Goal: Check status: Check status

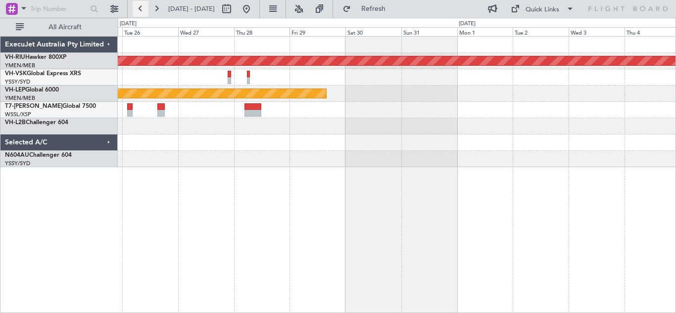
click at [141, 10] on button at bounding box center [141, 9] width 16 height 16
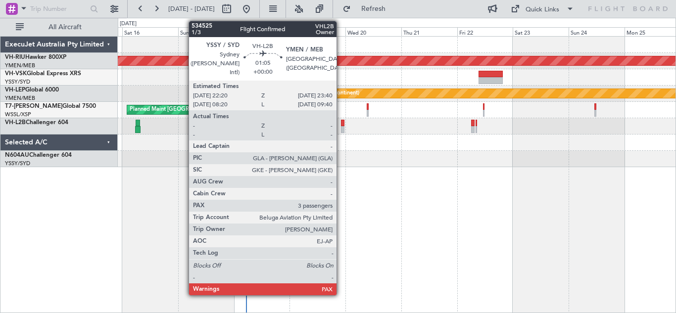
click at [341, 126] on div at bounding box center [342, 129] width 3 height 7
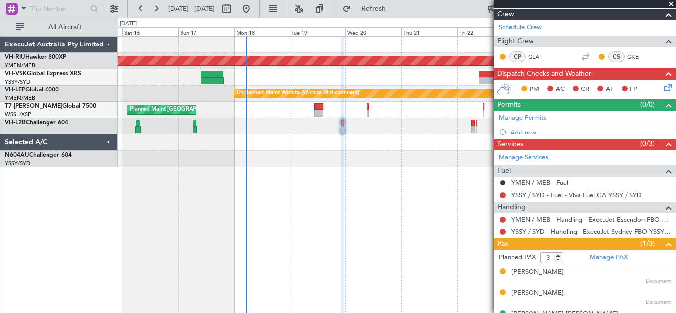
scroll to position [140, 0]
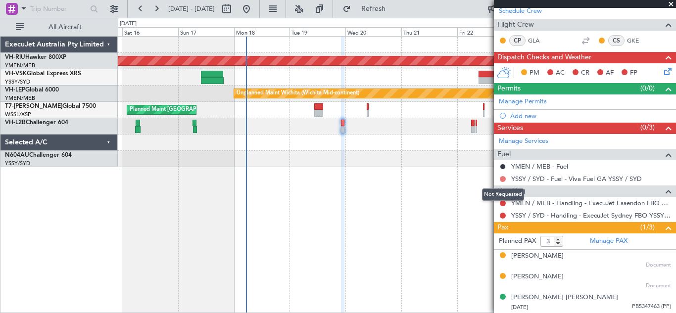
click at [504, 180] on button at bounding box center [503, 179] width 6 height 6
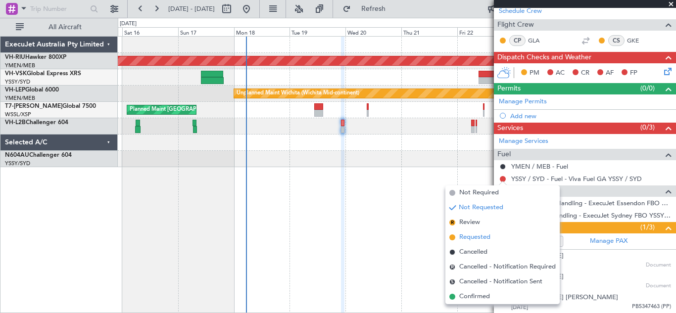
click at [472, 240] on span "Requested" at bounding box center [474, 237] width 31 height 10
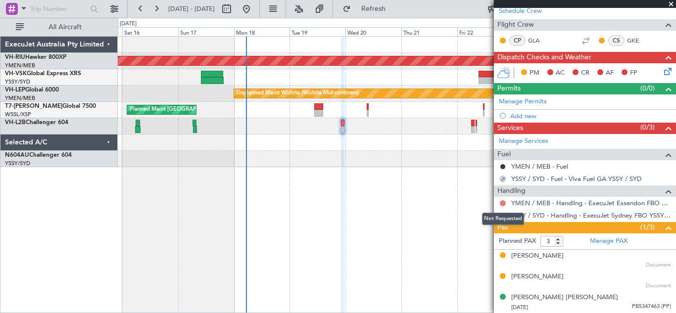
click at [503, 201] on button at bounding box center [503, 203] width 6 height 6
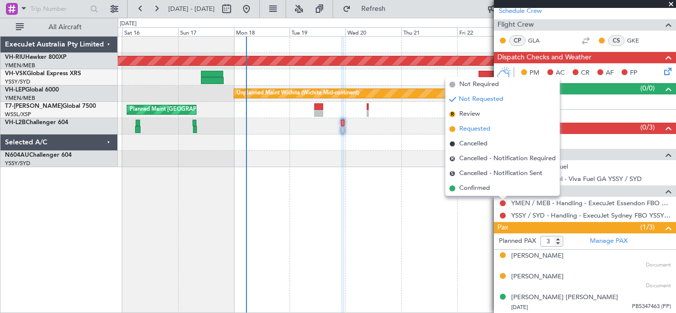
click at [465, 131] on span "Requested" at bounding box center [474, 129] width 31 height 10
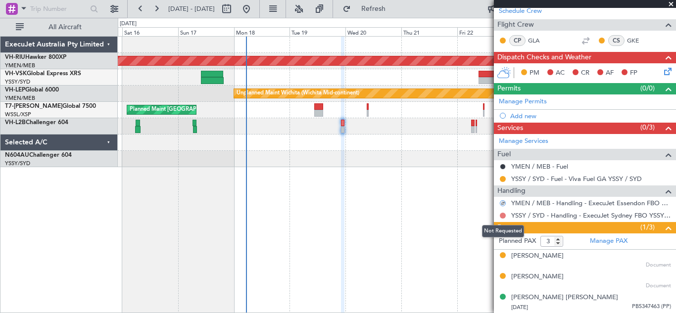
click at [502, 215] on button at bounding box center [503, 216] width 6 height 6
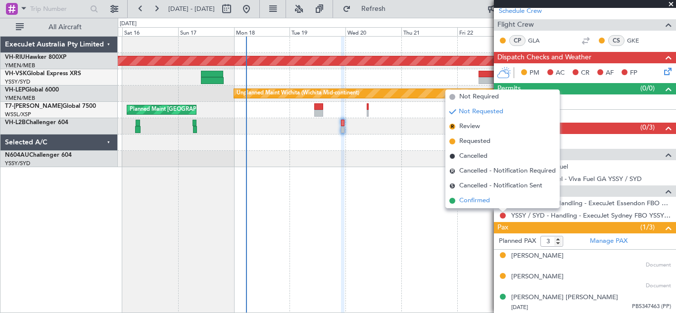
click at [475, 202] on span "Confirmed" at bounding box center [474, 201] width 31 height 10
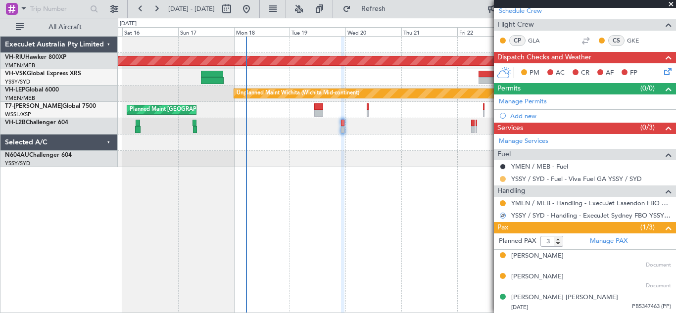
click at [504, 178] on button at bounding box center [503, 179] width 6 height 6
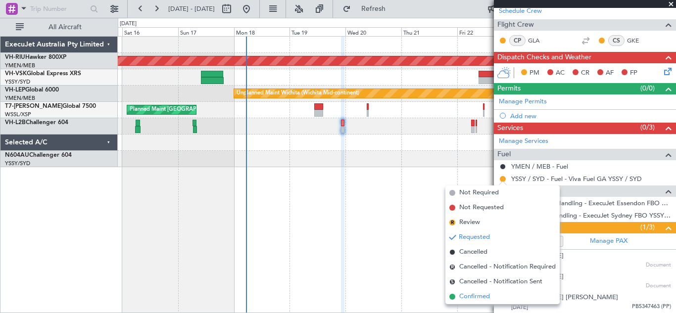
click at [467, 298] on span "Confirmed" at bounding box center [474, 297] width 31 height 10
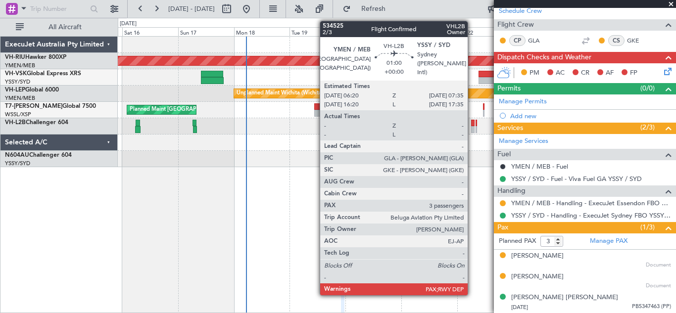
click at [472, 125] on div at bounding box center [472, 123] width 3 height 7
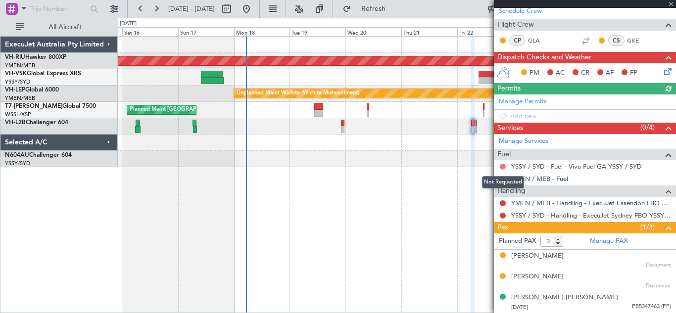
click at [501, 165] on button at bounding box center [503, 167] width 6 height 6
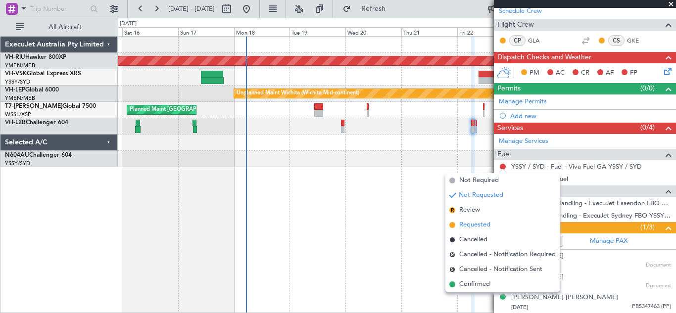
click at [470, 224] on span "Requested" at bounding box center [474, 225] width 31 height 10
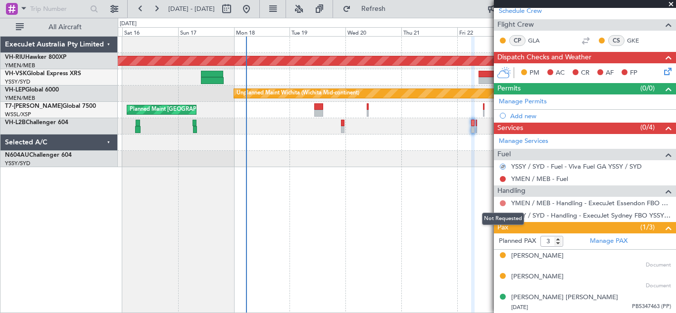
click at [503, 202] on button at bounding box center [503, 203] width 6 height 6
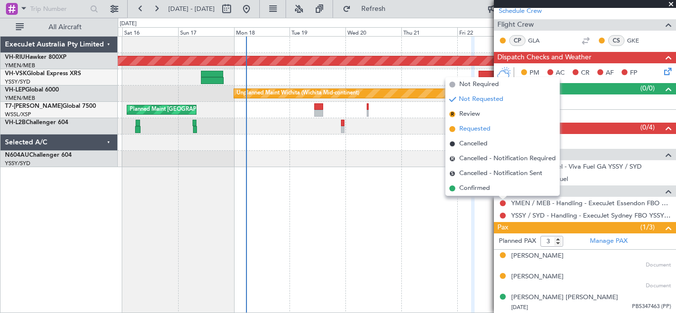
click at [471, 129] on span "Requested" at bounding box center [474, 129] width 31 height 10
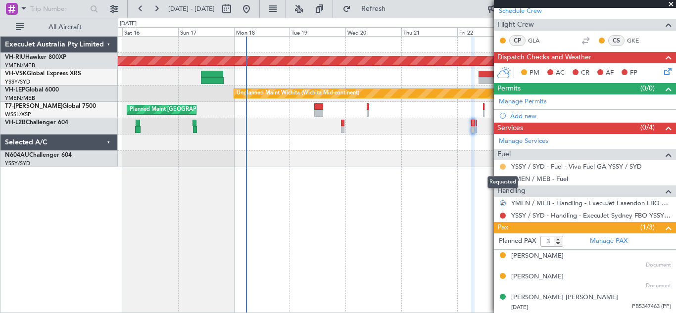
click at [501, 166] on button at bounding box center [503, 167] width 6 height 6
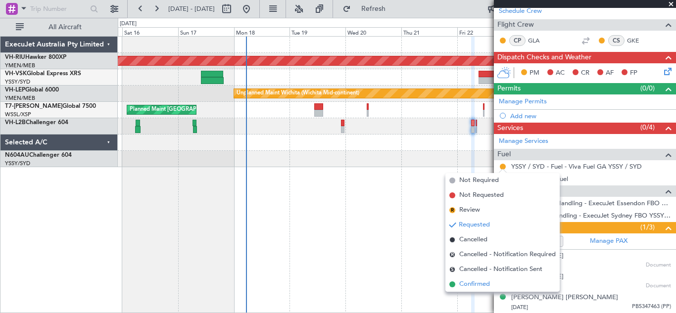
click at [472, 284] on span "Confirmed" at bounding box center [474, 284] width 31 height 10
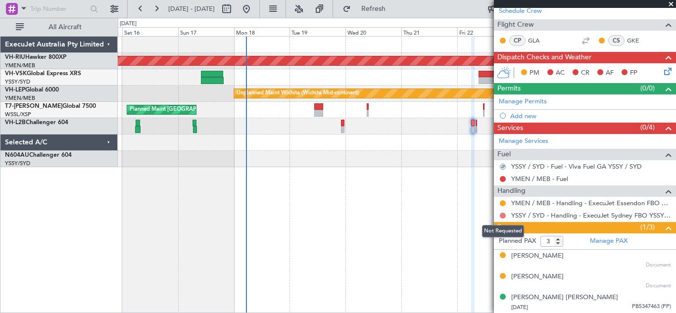
click at [503, 214] on button at bounding box center [503, 216] width 6 height 6
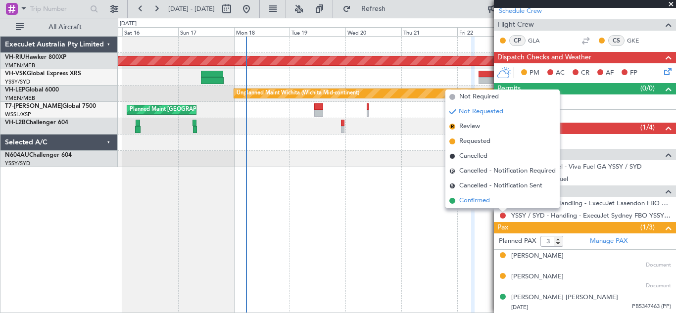
click at [464, 200] on span "Confirmed" at bounding box center [474, 201] width 31 height 10
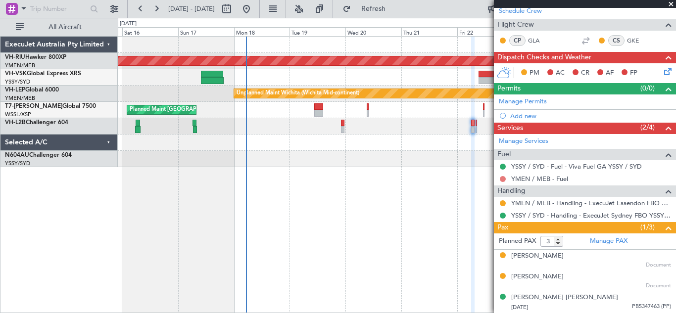
click at [502, 177] on button at bounding box center [503, 179] width 6 height 6
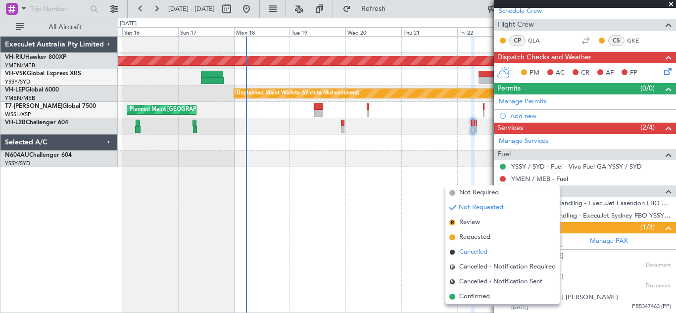
click at [470, 251] on span "Cancelled" at bounding box center [473, 252] width 28 height 10
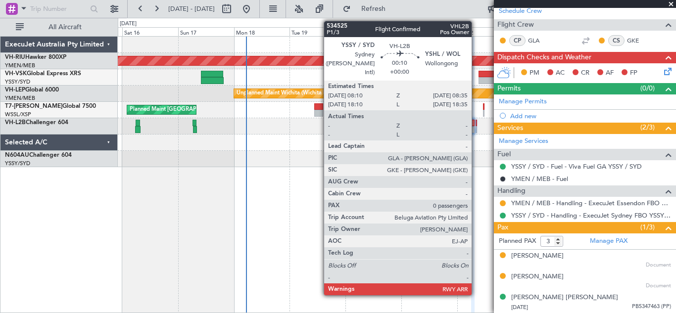
click at [476, 125] on div at bounding box center [475, 123] width 1 height 7
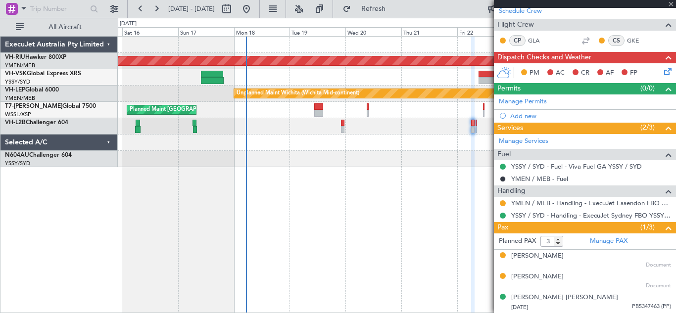
type input "0"
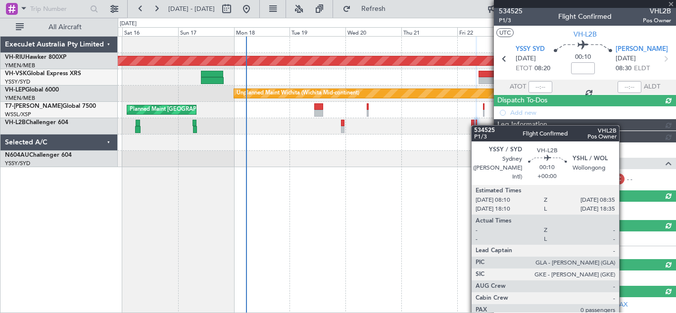
scroll to position [77, 0]
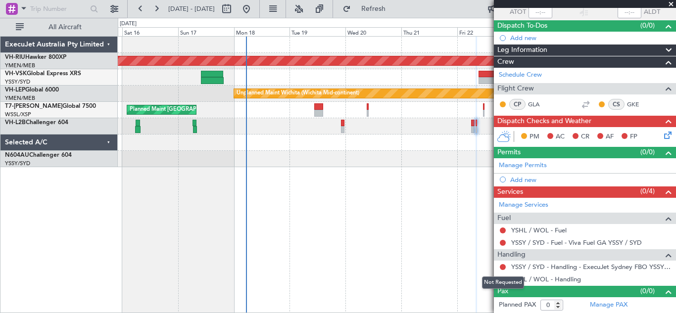
click at [503, 270] on mat-tooltip-component "Not Requested" at bounding box center [503, 283] width 56 height 26
click at [502, 265] on button at bounding box center [503, 267] width 6 height 6
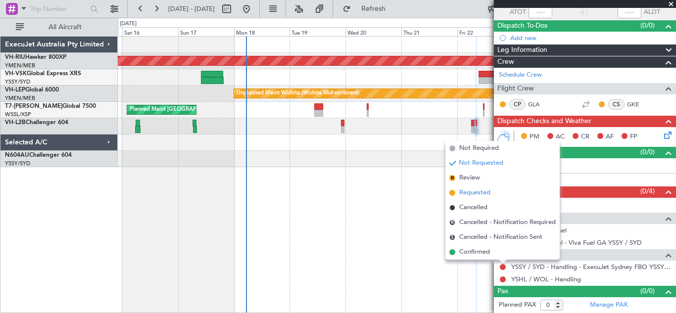
click at [468, 197] on span "Requested" at bounding box center [474, 193] width 31 height 10
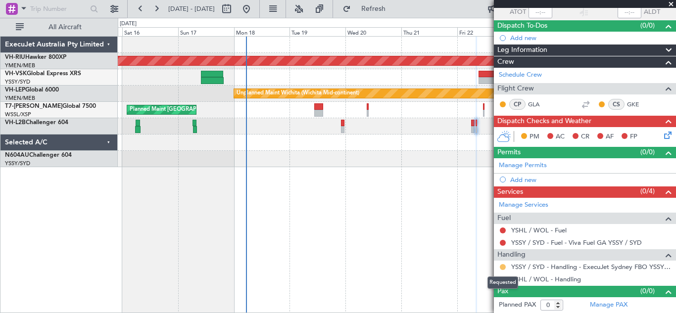
click at [503, 269] on button at bounding box center [503, 267] width 6 height 6
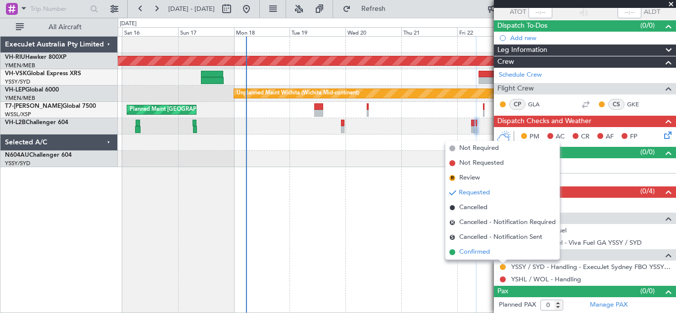
click at [473, 251] on span "Confirmed" at bounding box center [474, 252] width 31 height 10
